Goal: Transaction & Acquisition: Purchase product/service

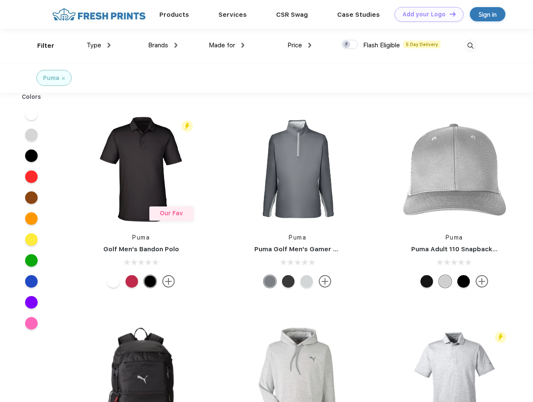
click at [426, 14] on link "Add your Logo Design Tool" at bounding box center [429, 14] width 69 height 15
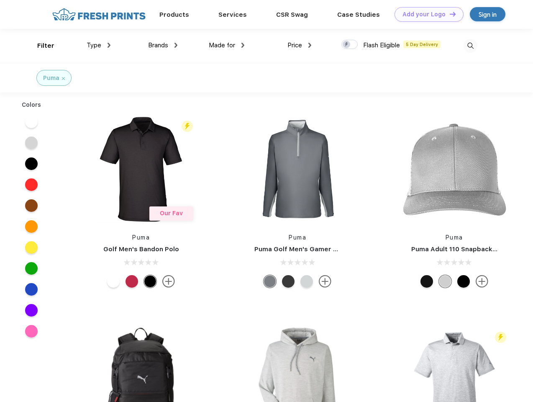
click at [0, 0] on div "Design Tool" at bounding box center [0, 0] width 0 height 0
click at [449, 14] on link "Add your Logo Design Tool" at bounding box center [429, 14] width 69 height 15
click at [40, 46] on div "Filter" at bounding box center [45, 46] width 17 height 10
click at [99, 45] on span "Type" at bounding box center [94, 45] width 15 height 8
click at [163, 45] on span "Brands" at bounding box center [158, 45] width 20 height 8
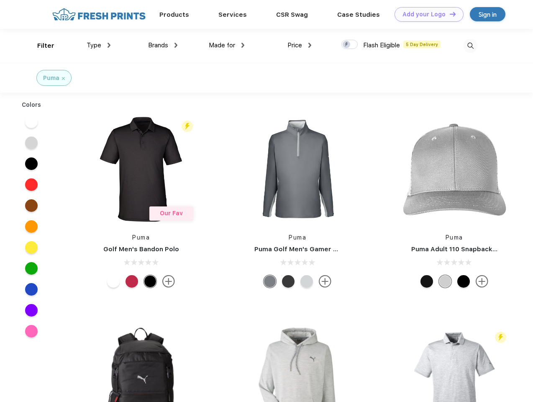
click at [227, 45] on span "Made for" at bounding box center [222, 45] width 26 height 8
click at [300, 45] on span "Price" at bounding box center [294, 45] width 15 height 8
click at [350, 45] on div at bounding box center [349, 44] width 16 height 9
click at [347, 45] on input "checkbox" at bounding box center [343, 41] width 5 height 5
click at [470, 46] on img at bounding box center [471, 46] width 14 height 14
